Goal: Transaction & Acquisition: Purchase product/service

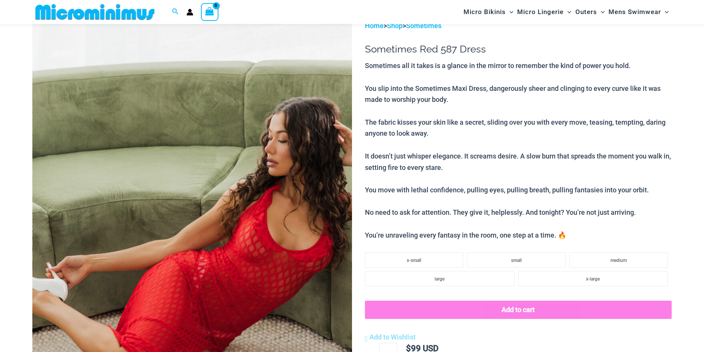
scroll to position [70, 0]
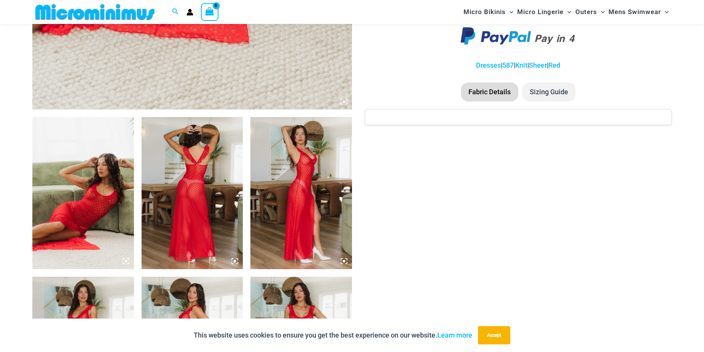
scroll to position [450, 0]
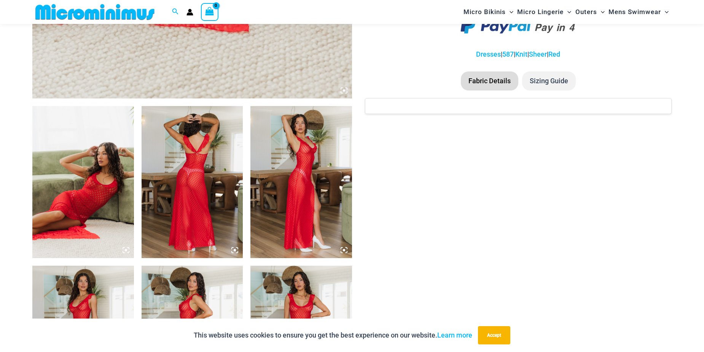
click at [80, 187] on img at bounding box center [83, 182] width 102 height 152
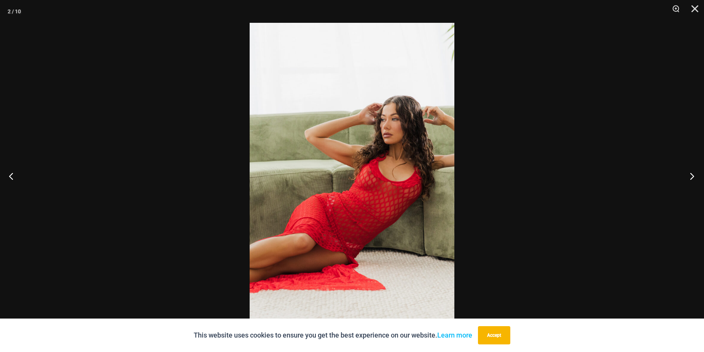
click at [691, 177] on button "Next" at bounding box center [689, 176] width 29 height 38
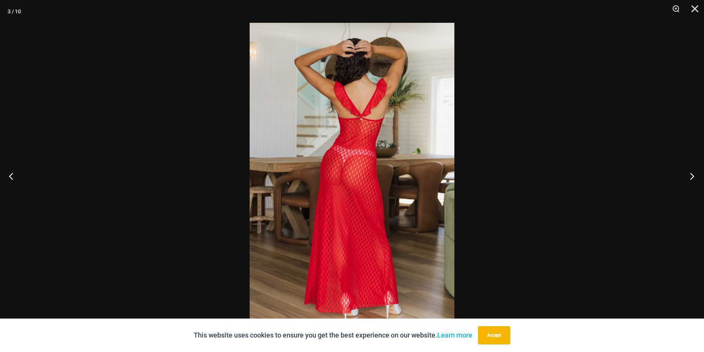
click at [691, 177] on button "Next" at bounding box center [689, 176] width 29 height 38
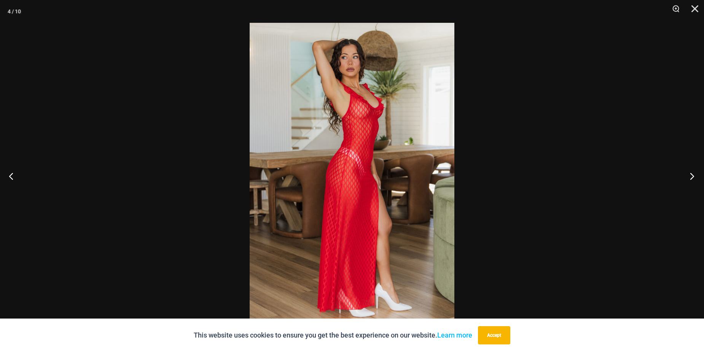
click at [690, 177] on button "Next" at bounding box center [689, 176] width 29 height 38
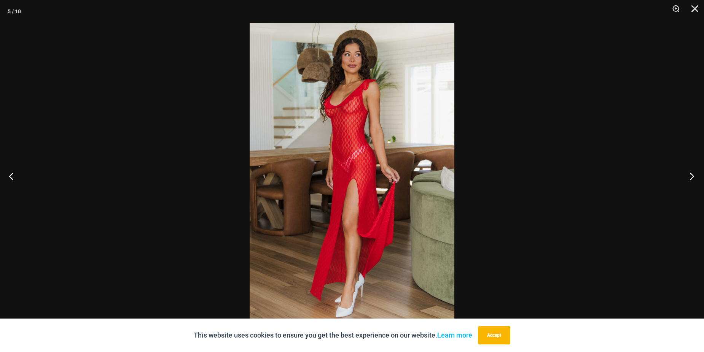
click at [690, 177] on button "Next" at bounding box center [689, 176] width 29 height 38
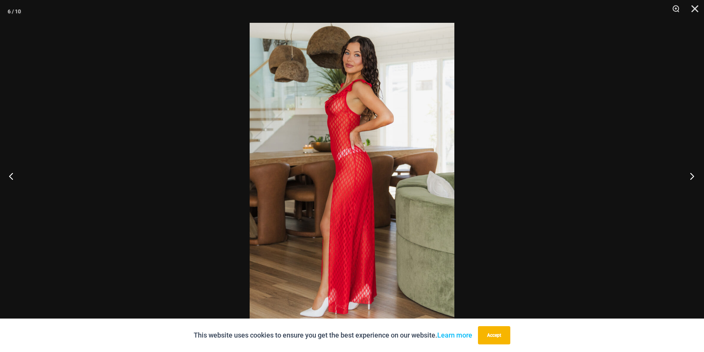
click at [690, 177] on button "Next" at bounding box center [689, 176] width 29 height 38
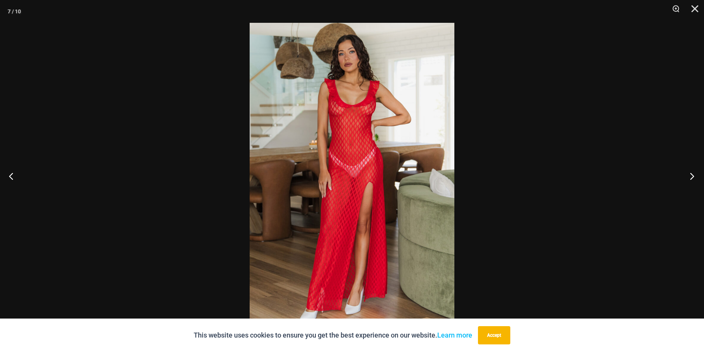
click at [690, 177] on button "Next" at bounding box center [689, 176] width 29 height 38
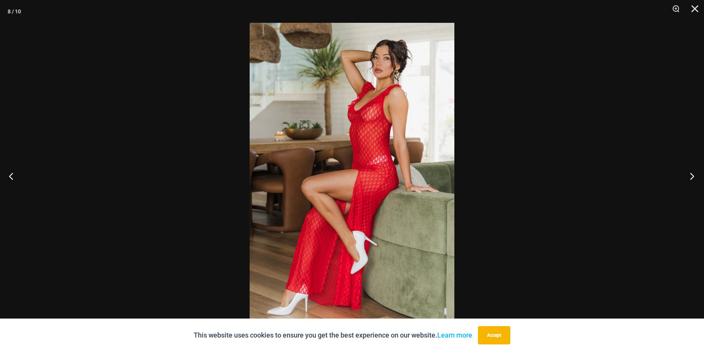
click at [690, 177] on button "Next" at bounding box center [689, 176] width 29 height 38
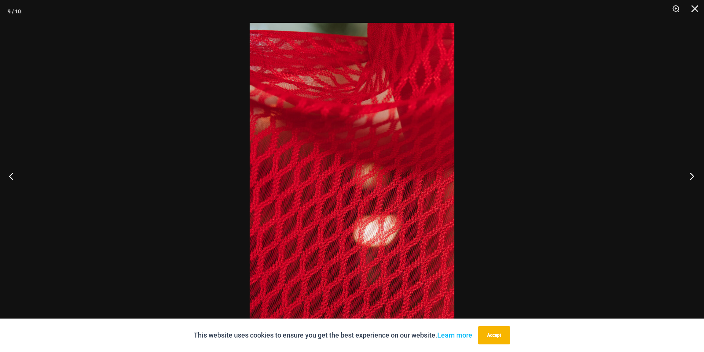
click at [686, 176] on button "Next" at bounding box center [689, 176] width 29 height 38
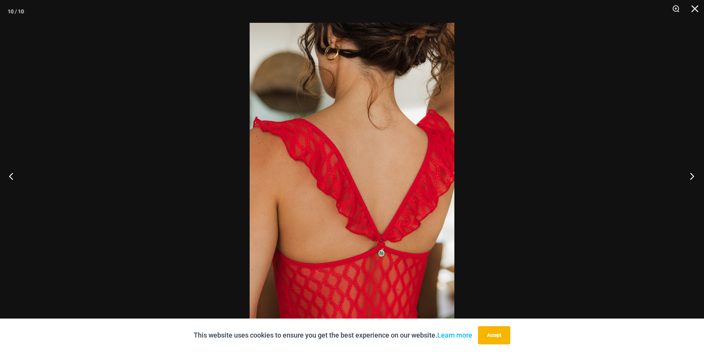
click at [686, 176] on button "Next" at bounding box center [689, 176] width 29 height 38
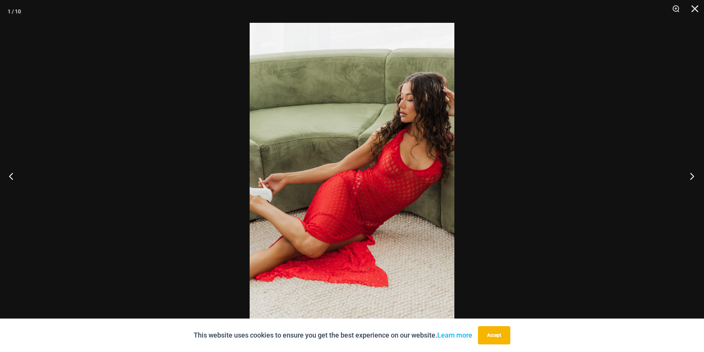
click at [682, 168] on button "Next" at bounding box center [689, 176] width 29 height 38
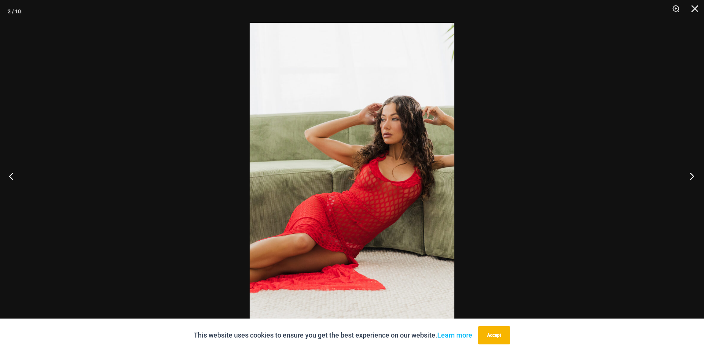
click at [694, 176] on button "Next" at bounding box center [689, 176] width 29 height 38
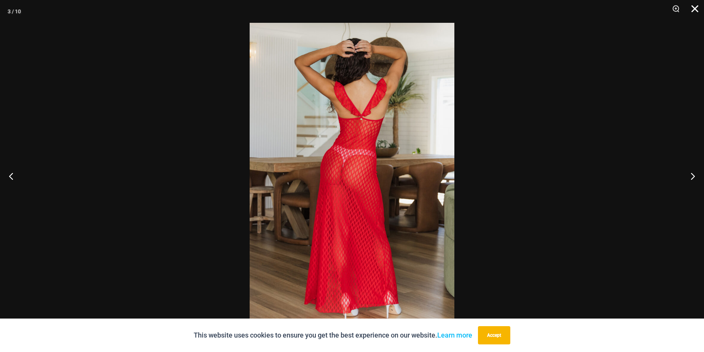
click at [696, 2] on button "Close" at bounding box center [691, 11] width 19 height 23
